Goal: Task Accomplishment & Management: Complete application form

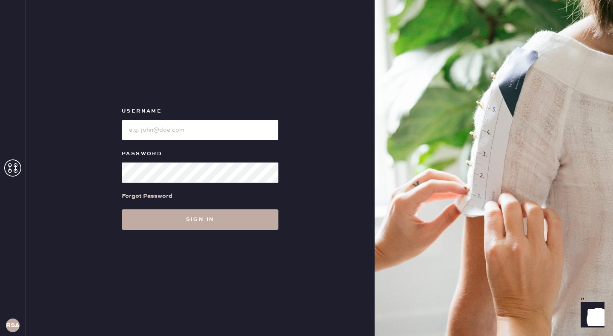
type input "reformationseattle"
click at [176, 222] on button "Sign in" at bounding box center [200, 219] width 157 height 20
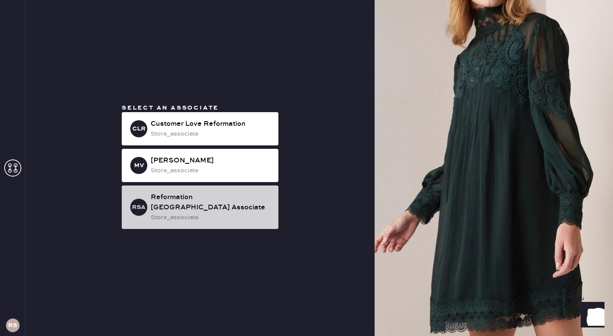
click at [184, 197] on div "Reformation [GEOGRAPHIC_DATA] Associate" at bounding box center [211, 202] width 121 height 20
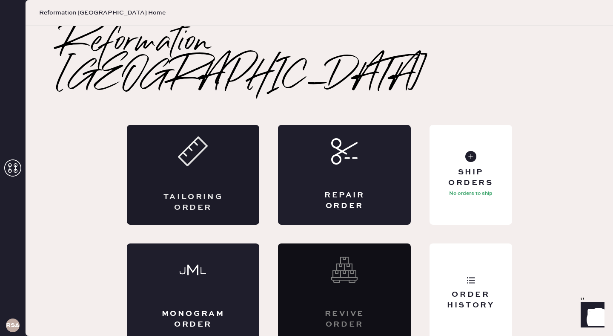
click at [167, 155] on div "Tailoring Order" at bounding box center [193, 175] width 133 height 100
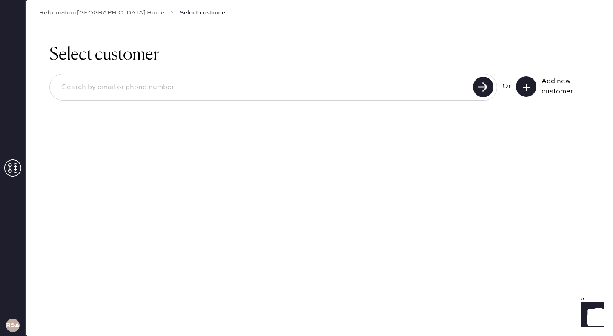
click at [527, 84] on use at bounding box center [526, 87] width 7 height 7
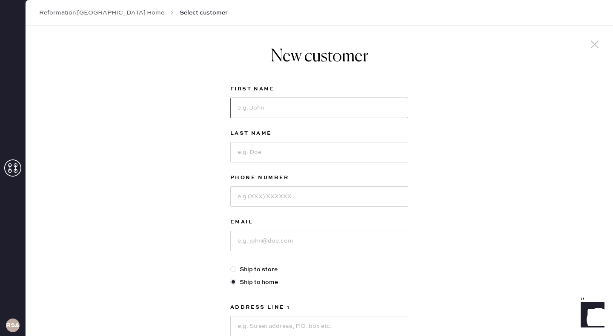
click at [260, 115] on input at bounding box center [319, 108] width 178 height 20
type input "[PERSON_NAME]"
click at [276, 156] on input at bounding box center [319, 152] width 178 height 20
type input "[PERSON_NAME]"
click at [304, 203] on input at bounding box center [319, 196] width 178 height 20
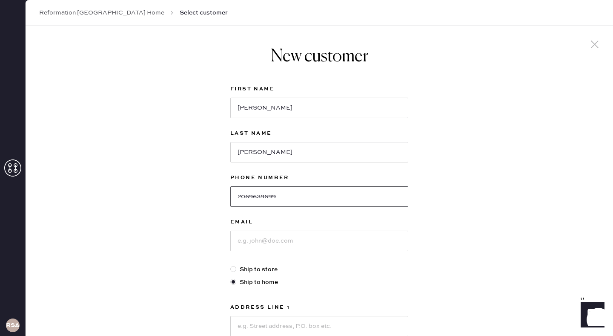
type input "2069639699"
click at [312, 232] on input at bounding box center [319, 240] width 178 height 20
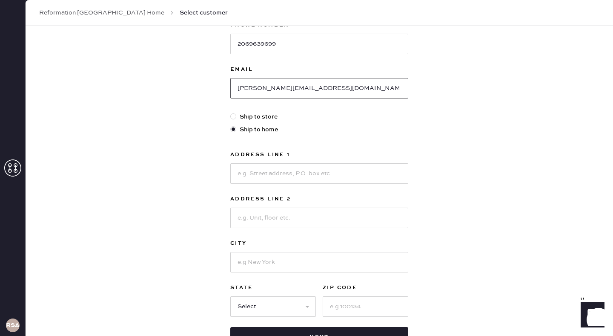
scroll to position [154, 0]
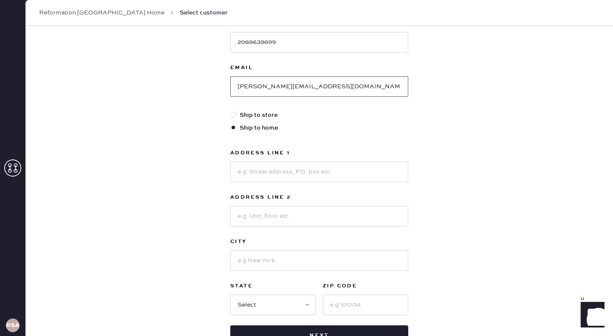
type input "[PERSON_NAME][EMAIL_ADDRESS][DOMAIN_NAME]"
click at [234, 115] on div at bounding box center [233, 115] width 6 height 6
click at [231, 111] on input "Ship to store" at bounding box center [230, 110] width 0 height 0
radio input "true"
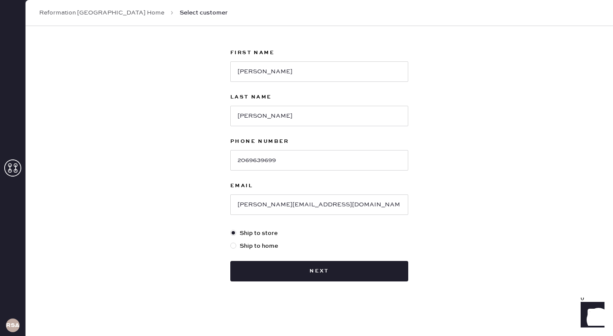
click at [232, 244] on div at bounding box center [233, 245] width 6 height 6
click at [231, 242] on input "Ship to home" at bounding box center [230, 241] width 0 height 0
radio input "true"
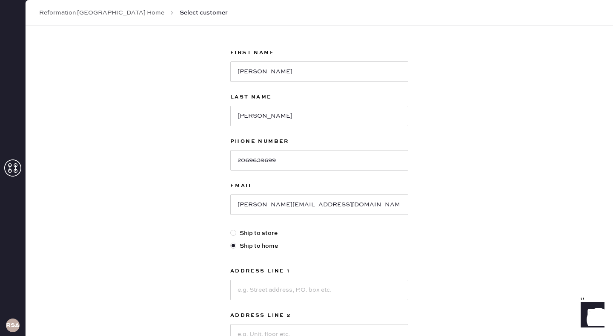
click at [249, 234] on label "Ship to store" at bounding box center [319, 232] width 178 height 9
click at [231, 229] on input "Ship to store" at bounding box center [230, 228] width 0 height 0
radio input "true"
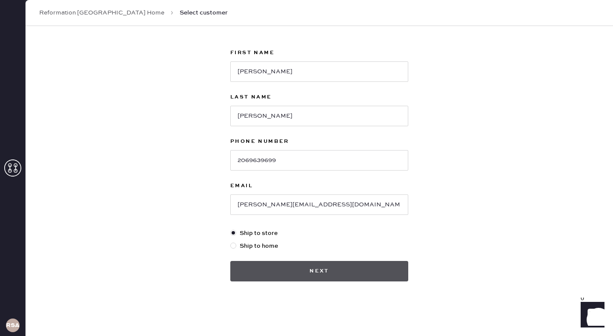
click at [303, 272] on button "Next" at bounding box center [319, 271] width 178 height 20
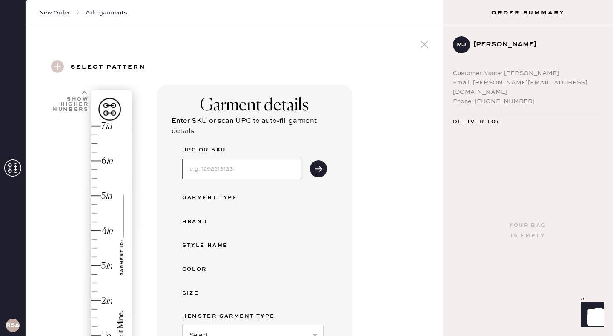
click at [240, 172] on input at bounding box center [241, 168] width 119 height 20
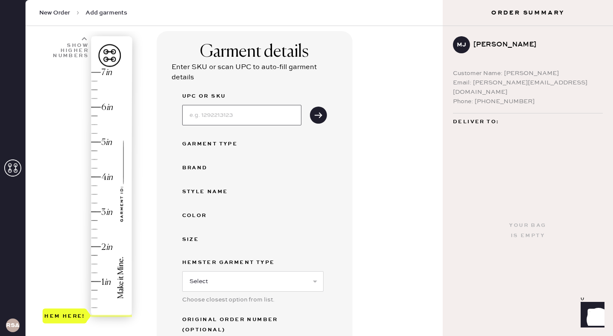
scroll to position [63, 0]
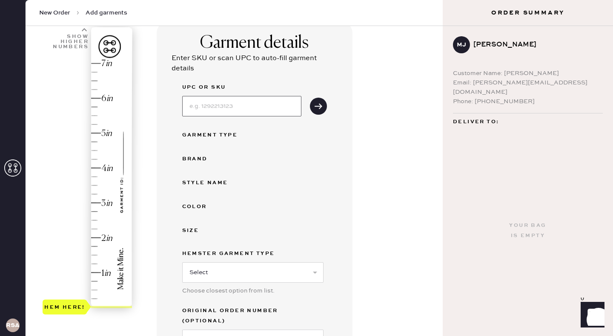
click at [210, 108] on input at bounding box center [241, 106] width 119 height 20
click at [319, 105] on icon "submit" at bounding box center [318, 106] width 9 height 9
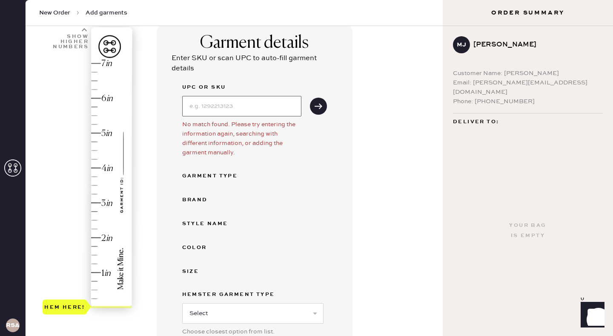
click at [245, 106] on input at bounding box center [241, 106] width 119 height 20
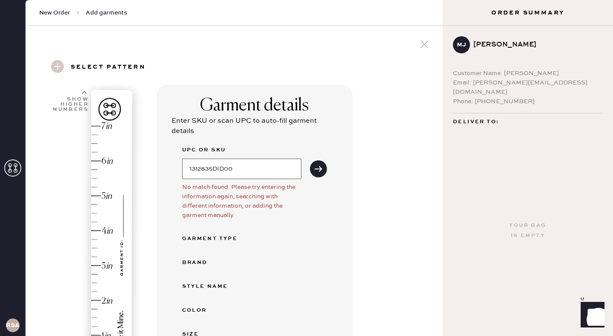
scroll to position [37, 0]
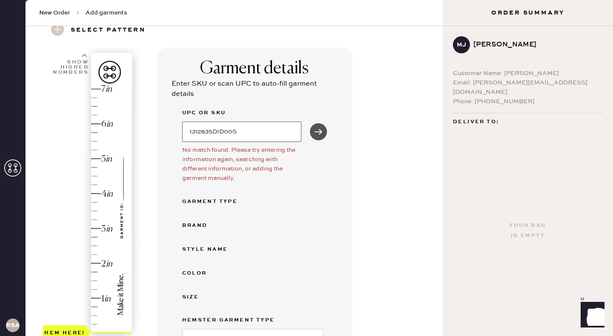
type input "1312835DID00S"
click at [317, 130] on icon "submit" at bounding box center [318, 131] width 9 height 9
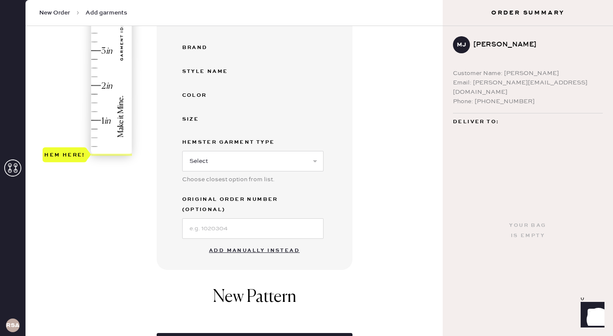
scroll to position [239, 0]
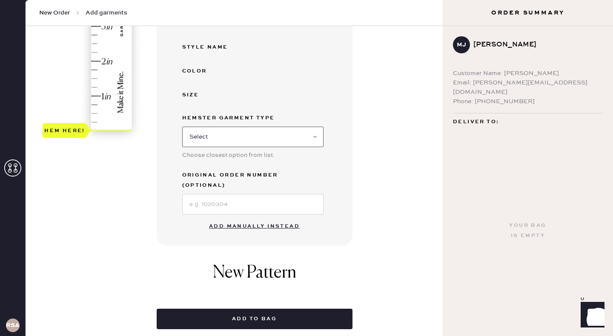
click at [235, 130] on select "Select Basic Skirt Jeans Leggings Pants Shorts Basic Sleeved Dress Basic Sleeve…" at bounding box center [252, 137] width 141 height 20
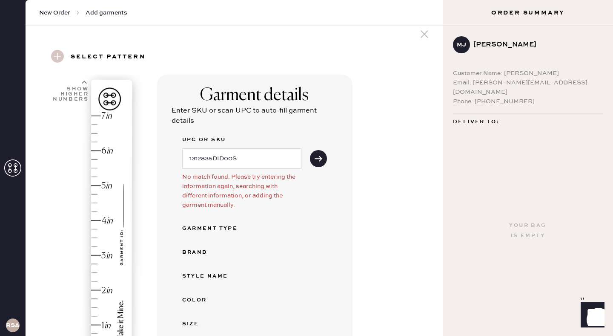
scroll to position [4, 0]
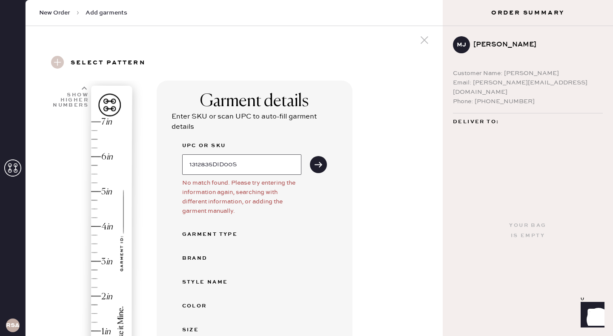
drag, startPoint x: 262, startPoint y: 170, endPoint x: 163, endPoint y: 167, distance: 99.3
click at [163, 167] on div "Garment details Enter SKU or scan UPC to auto-fill garment details UPC or SKU 1…" at bounding box center [255, 281] width 196 height 400
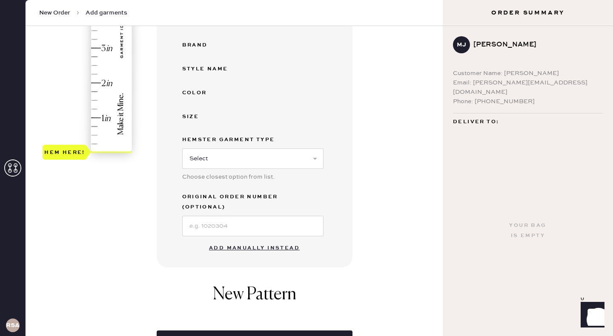
scroll to position [267, 0]
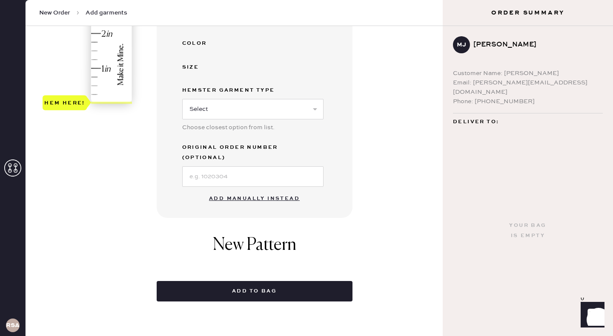
click at [245, 190] on button "Add manually instead" at bounding box center [254, 198] width 101 height 17
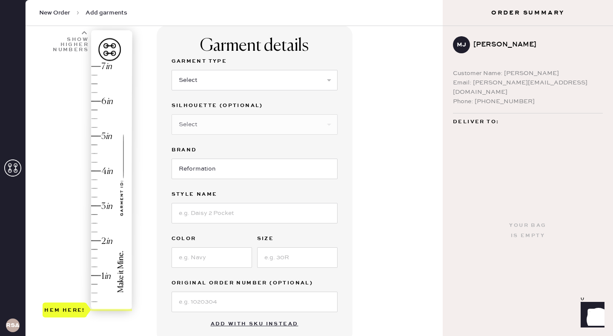
scroll to position [60, 0]
click at [225, 78] on select "Select Basic Skirt Jeans Leggings Pants Shorts Basic Sleeved Dress Basic Sleeve…" at bounding box center [255, 79] width 166 height 20
select select "6"
click at [172, 69] on select "Select Basic Skirt Jeans Leggings Pants Shorts Basic Sleeved Dress Basic Sleeve…" at bounding box center [255, 79] width 166 height 20
click at [224, 127] on select "Select Maxi Dress Midi Dress Mini Dress Other" at bounding box center [255, 124] width 166 height 20
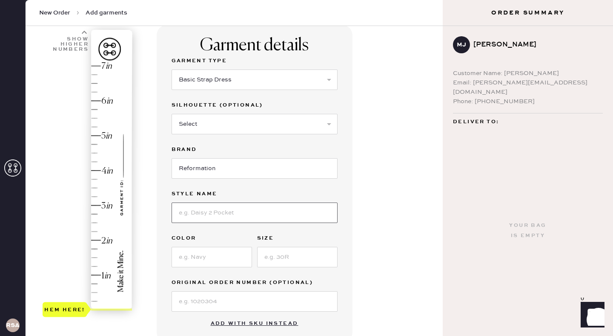
click at [233, 215] on input at bounding box center [255, 212] width 166 height 20
type input "Pernille Silk Dress"
click at [210, 256] on input at bounding box center [212, 257] width 81 height 20
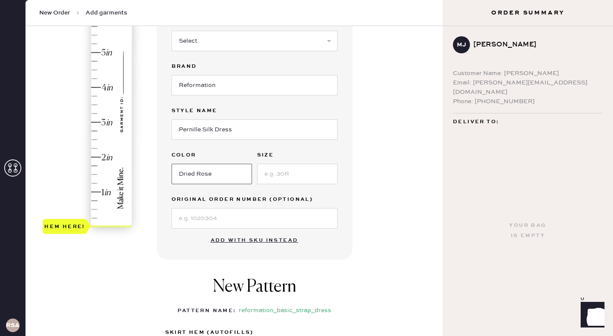
scroll to position [110, 0]
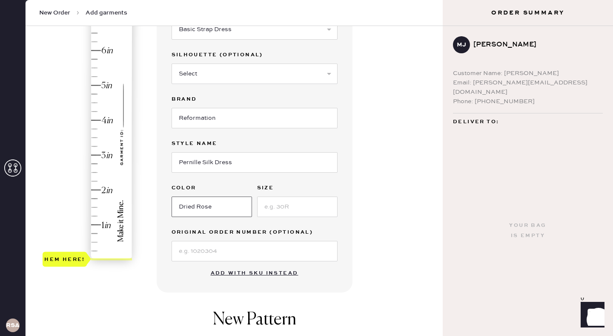
type input "Dried Rose"
type input "4"
click at [98, 119] on div "Hem here!" at bounding box center [88, 137] width 91 height 251
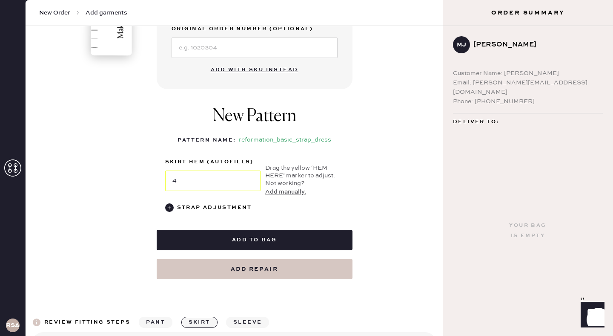
scroll to position [314, 0]
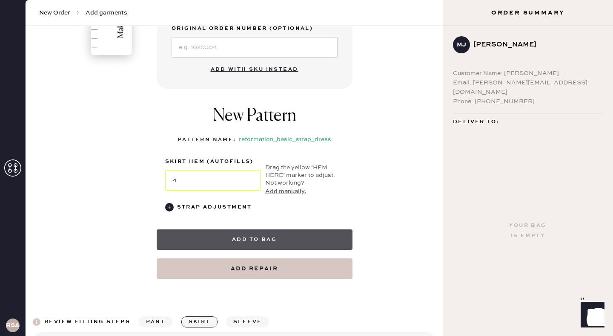
click at [236, 239] on button "Add to bag" at bounding box center [255, 239] width 196 height 20
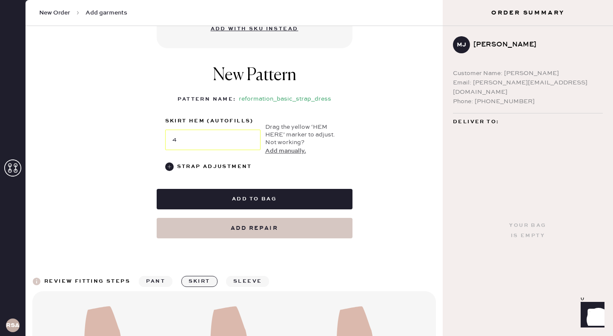
scroll to position [366, 0]
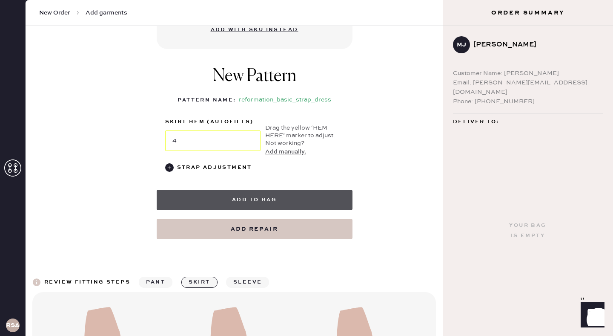
click at [283, 196] on button "Add to bag" at bounding box center [255, 200] width 196 height 20
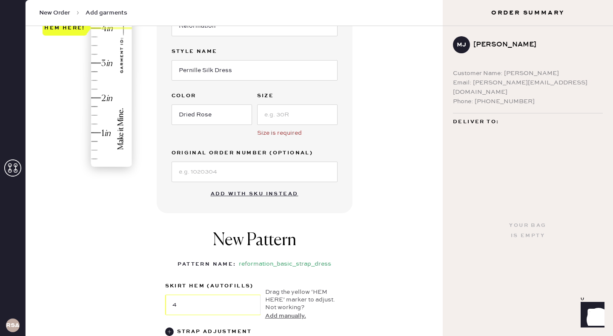
scroll to position [191, 0]
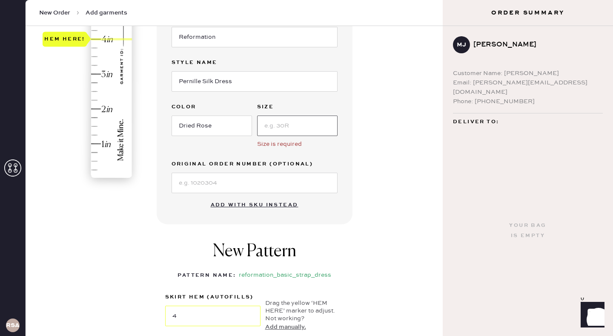
click at [293, 133] on input at bounding box center [297, 125] width 81 height 20
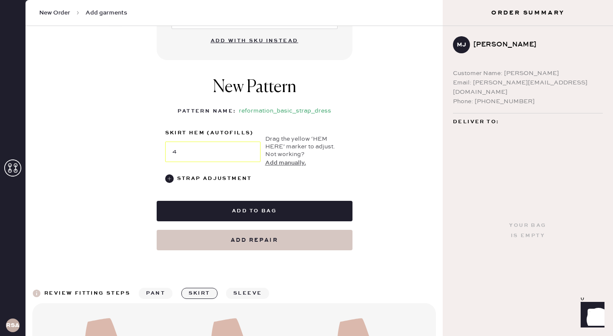
scroll to position [357, 0]
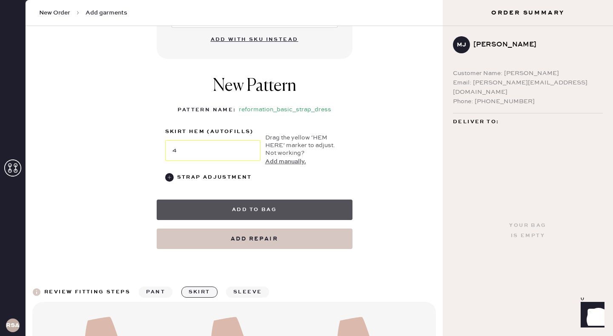
type input "S"
click at [249, 213] on button "Add to bag" at bounding box center [255, 209] width 196 height 20
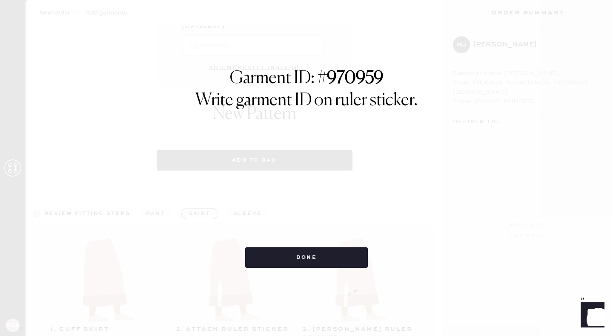
select select "6"
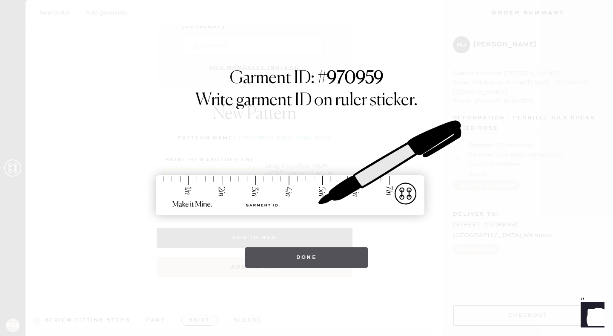
click at [352, 254] on button "Done" at bounding box center [306, 257] width 123 height 20
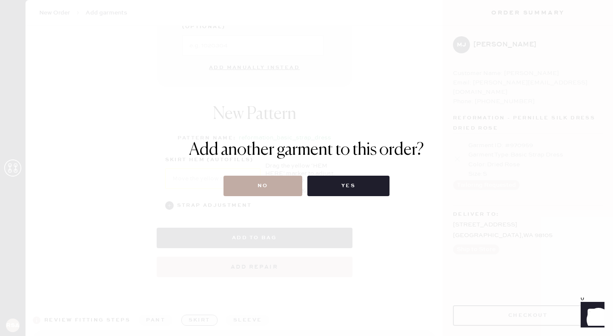
click at [259, 193] on button "No" at bounding box center [263, 186] width 79 height 20
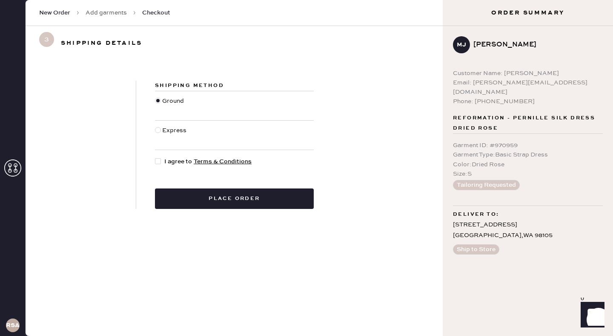
click at [159, 162] on div at bounding box center [158, 161] width 6 height 6
click at [155, 157] on input "I agree to Terms & Conditions" at bounding box center [155, 157] width 0 height 0
checkbox input "true"
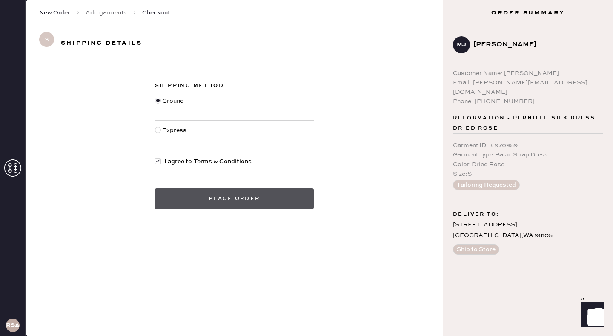
click at [233, 201] on button "Place order" at bounding box center [234, 198] width 159 height 20
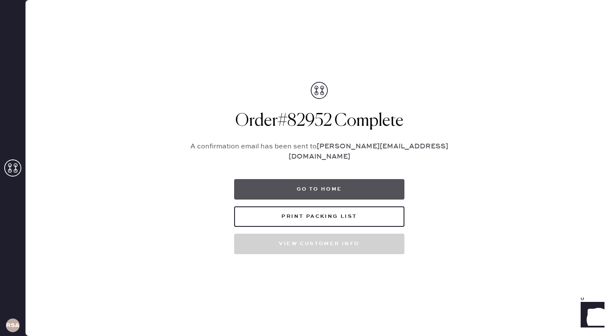
click at [290, 186] on button "Go to home" at bounding box center [319, 189] width 170 height 20
